Goal: Task Accomplishment & Management: Use online tool/utility

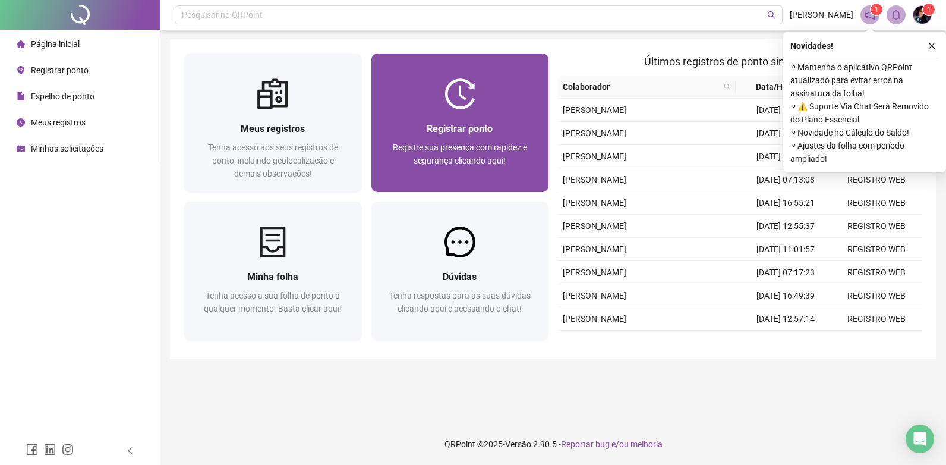
click at [467, 126] on span "Registrar ponto" at bounding box center [460, 128] width 66 height 11
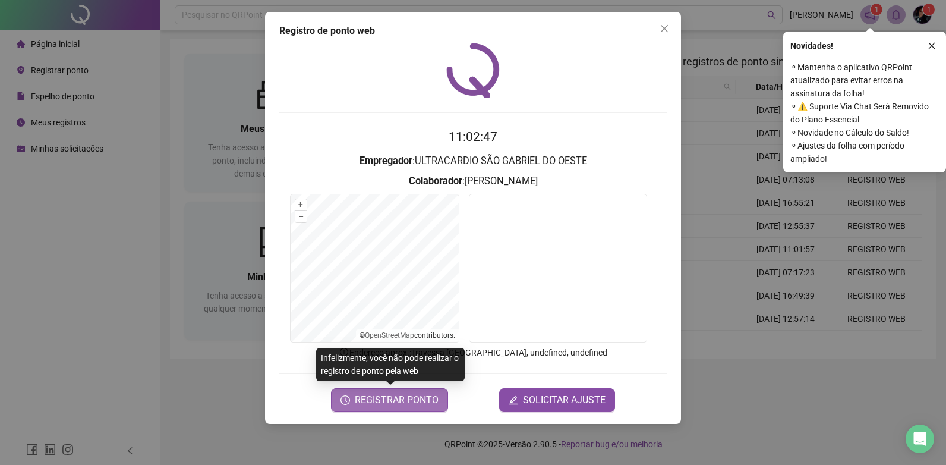
click at [409, 402] on span "REGISTRAR PONTO" at bounding box center [397, 400] width 84 height 14
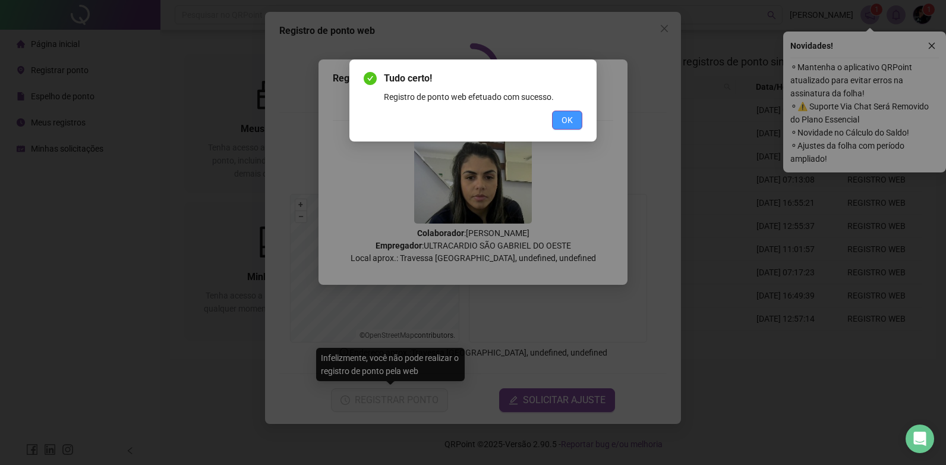
click at [570, 117] on span "OK" at bounding box center [566, 119] width 11 height 13
